Goal: Information Seeking & Learning: Learn about a topic

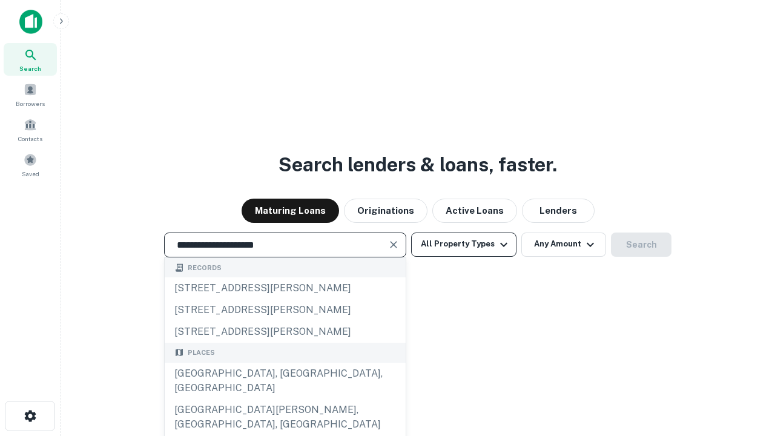
click at [284, 399] on div "Santa Monica, CA, USA" at bounding box center [285, 380] width 241 height 36
click at [463, 244] on button "All Property Types" at bounding box center [463, 244] width 105 height 24
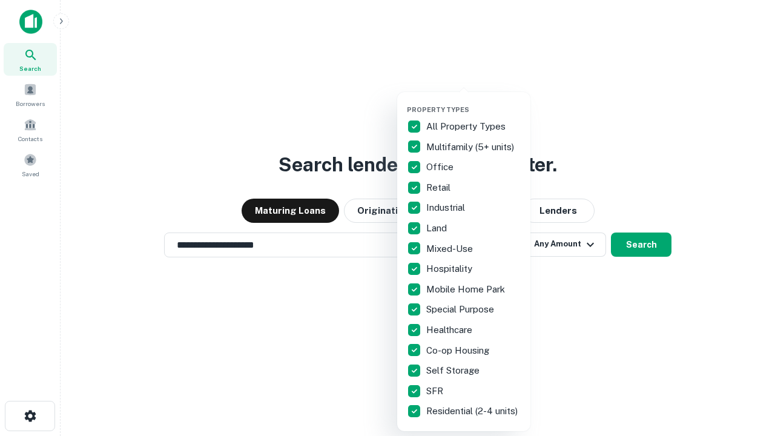
type input "**********"
click at [473, 102] on button "button" at bounding box center [473, 102] width 133 height 1
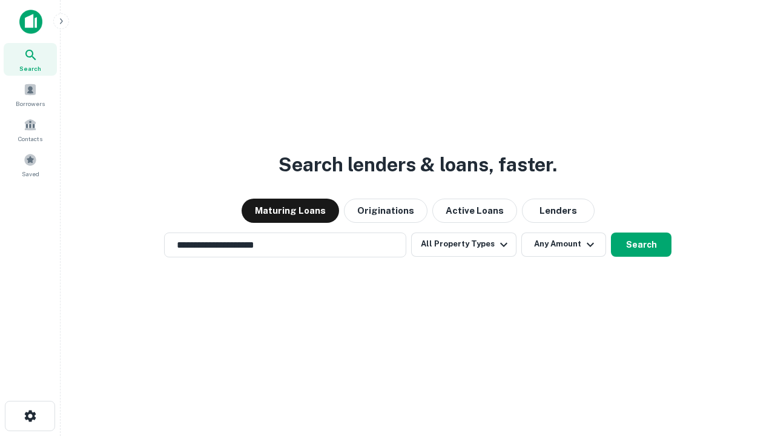
scroll to position [7, 146]
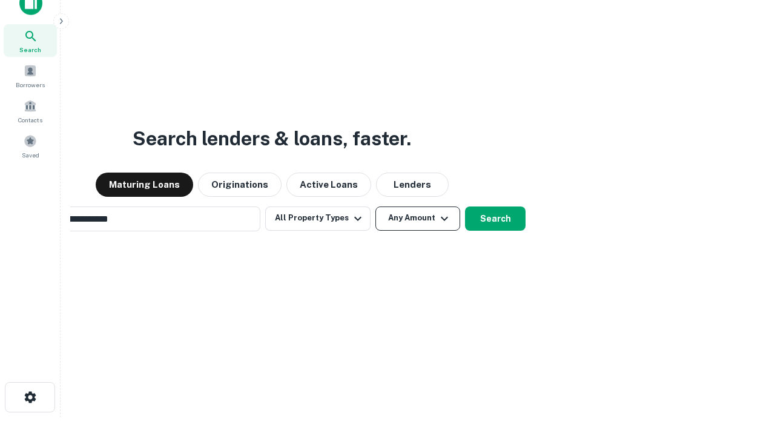
click at [375, 206] on button "Any Amount" at bounding box center [417, 218] width 85 height 24
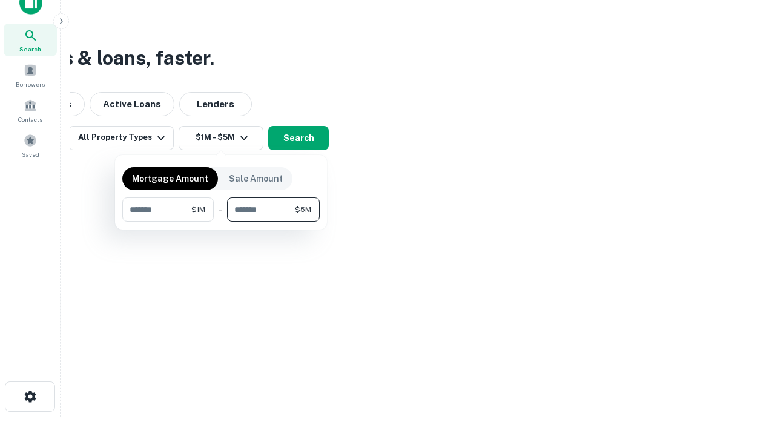
type input "*******"
click at [221, 221] on button "button" at bounding box center [220, 221] width 197 height 1
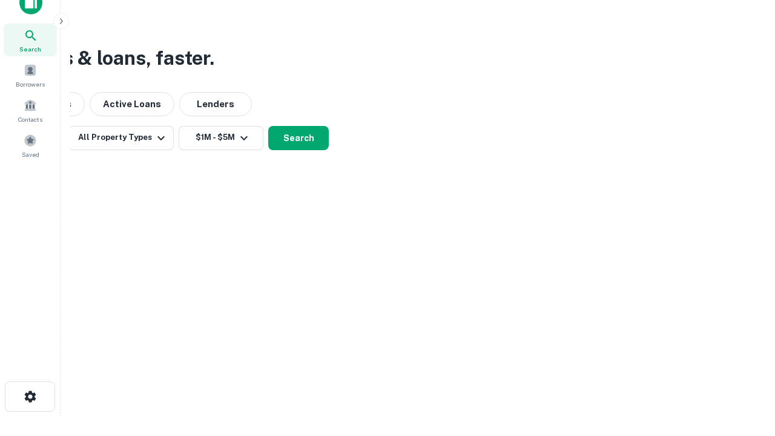
scroll to position [7, 223]
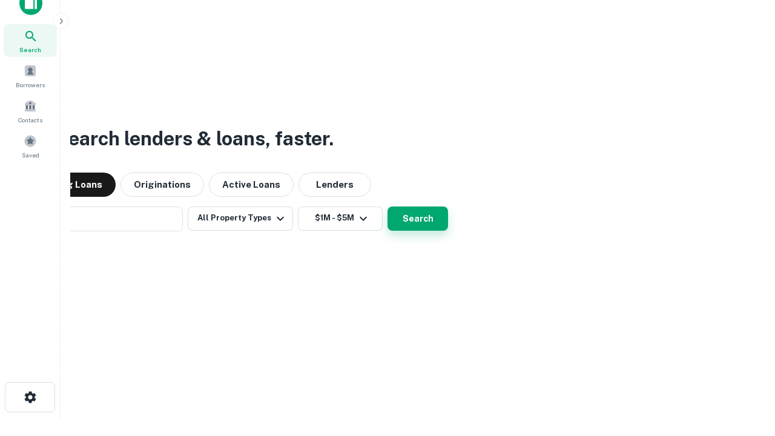
click at [387, 206] on button "Search" at bounding box center [417, 218] width 61 height 24
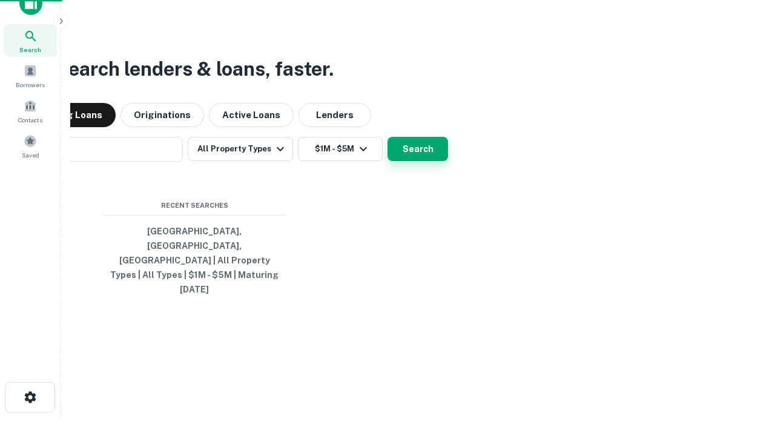
scroll to position [32, 342]
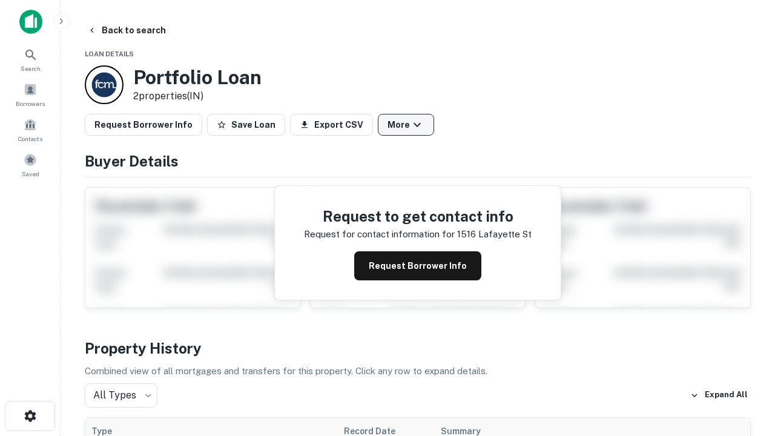
click at [405, 125] on button "More" at bounding box center [406, 125] width 56 height 22
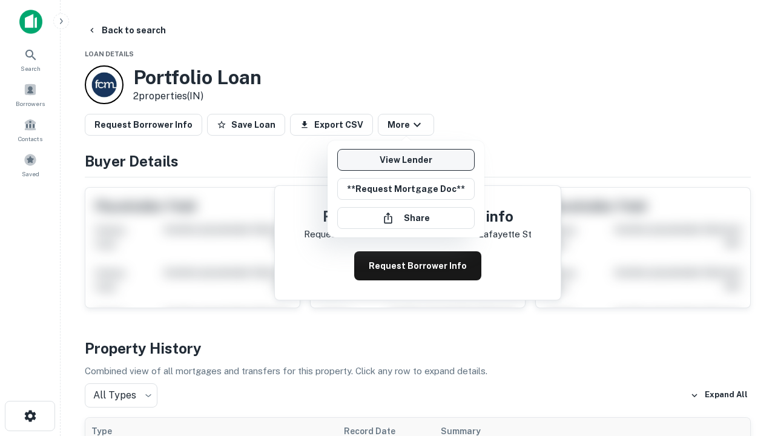
click at [405, 160] on link "View Lender" at bounding box center [405, 160] width 137 height 22
